Goal: Book appointment/travel/reservation

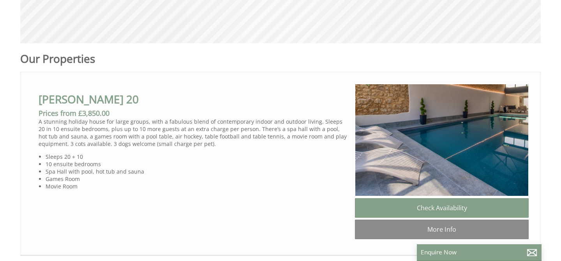
scroll to position [441, 0]
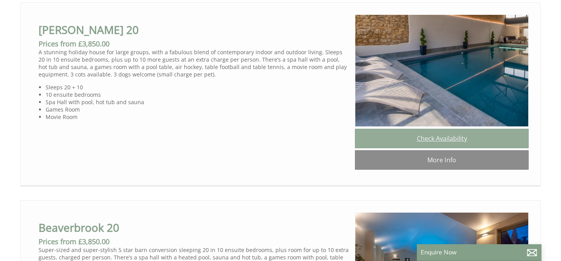
click at [414, 129] on link "Check Availability" at bounding box center [442, 138] width 174 height 19
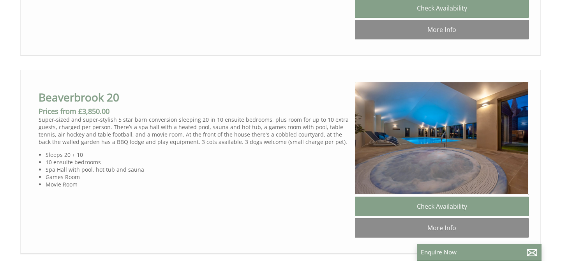
scroll to position [580, 0]
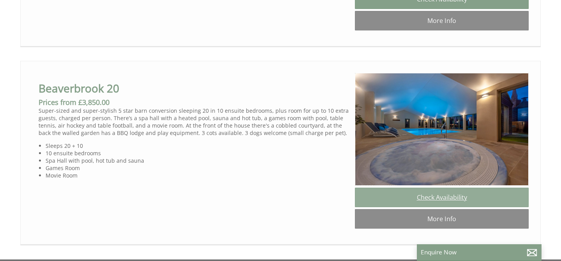
click at [393, 196] on link "Check Availability" at bounding box center [442, 197] width 174 height 19
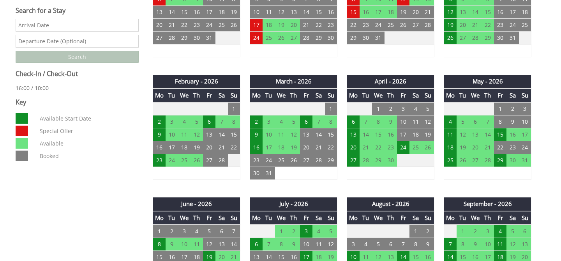
scroll to position [391, 0]
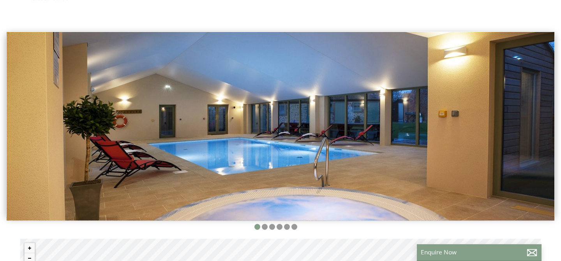
scroll to position [20, 0]
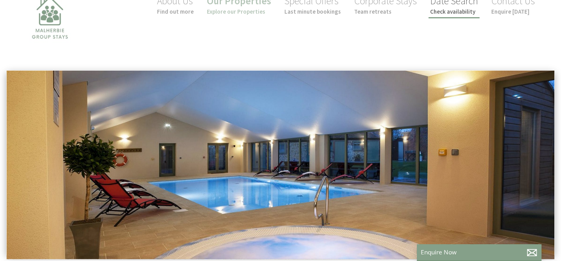
click at [437, 11] on small "Check availability" at bounding box center [454, 11] width 48 height 7
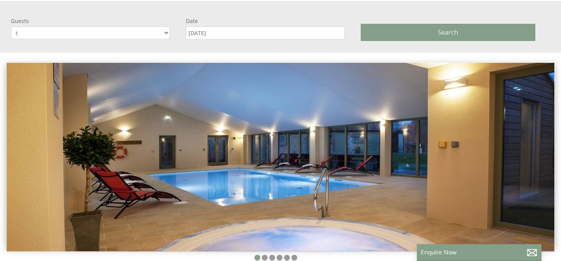
scroll to position [90, 0]
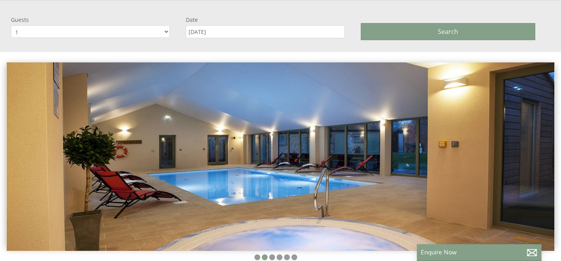
click at [167, 32] on select "1 2 3 4 5 6 7 8 9 10 11 12 13 14 15 16 17 18 19 20 21 22 23 24 25 26 27 28 29 30" at bounding box center [90, 31] width 159 height 12
select select "24"
click at [282, 31] on input "[DATE]" at bounding box center [265, 31] width 159 height 13
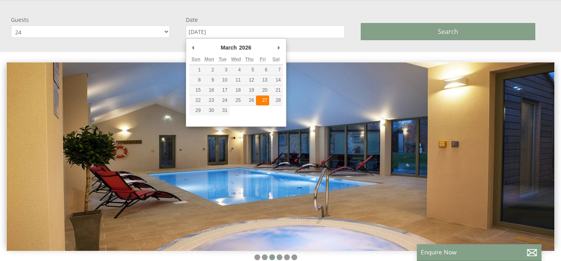
type input "[DATE]"
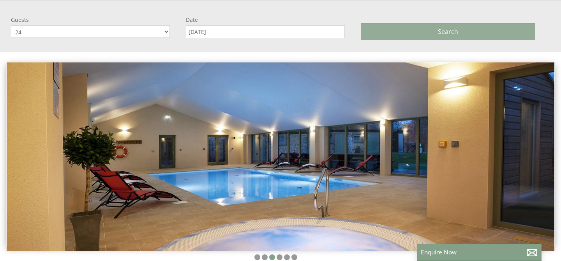
click at [409, 23] on button "Search" at bounding box center [448, 31] width 175 height 17
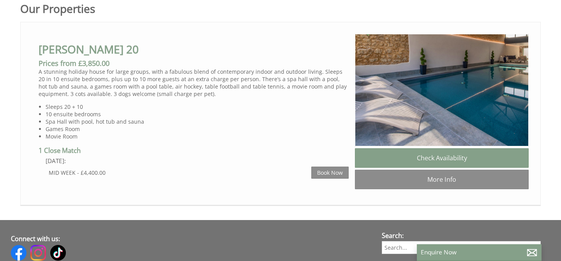
scroll to position [421, 0]
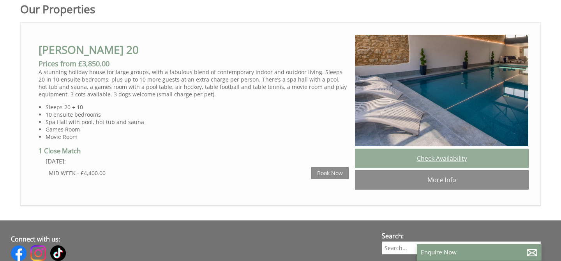
click at [456, 160] on link "Check Availability" at bounding box center [442, 158] width 174 height 19
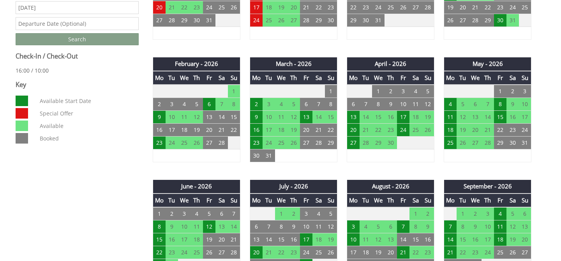
scroll to position [409, 0]
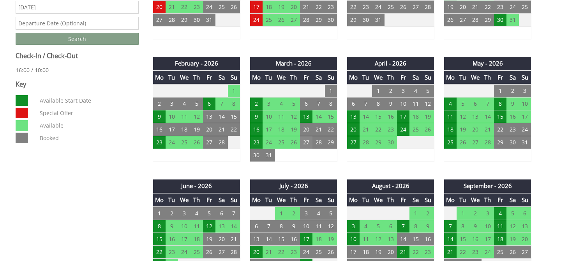
click at [308, 142] on td "27" at bounding box center [306, 142] width 12 height 13
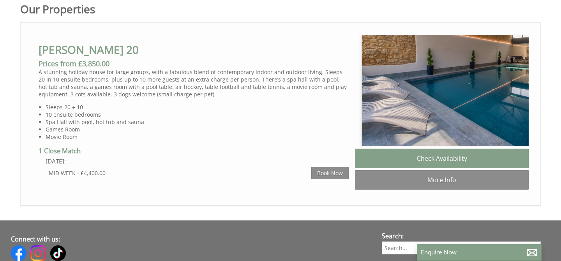
scroll to position [0, 7]
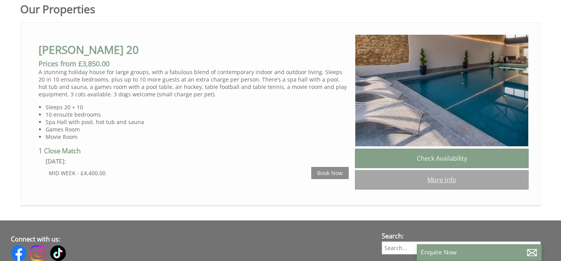
click at [387, 177] on link "More Info" at bounding box center [442, 179] width 174 height 19
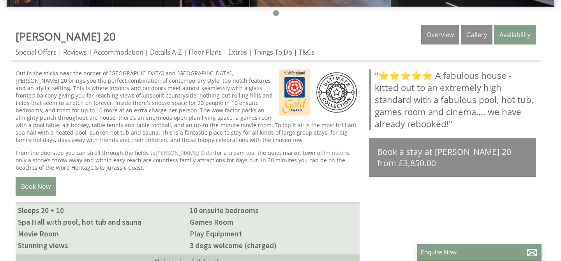
scroll to position [271, 0]
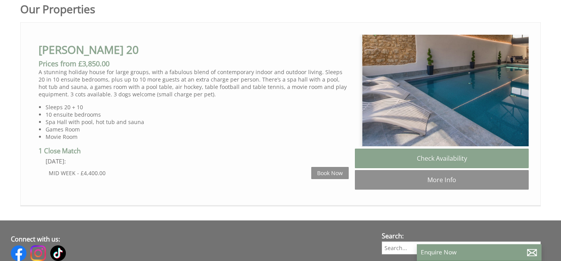
scroll to position [0, 7]
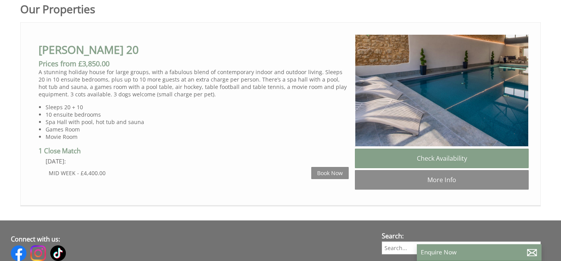
select select "24"
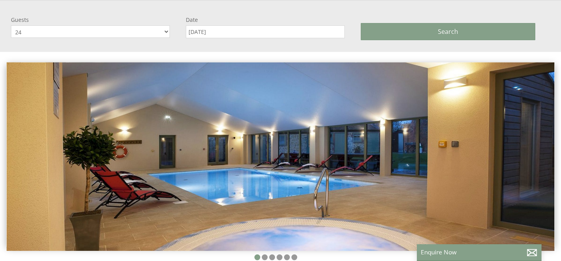
scroll to position [0, 7]
